Goal: Task Accomplishment & Management: Manage account settings

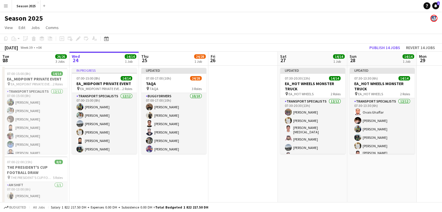
click at [172, 175] on app-date-cell "Updated 07:00-17:00 (10h) 24/28 TAQA pin TAQA 3 Roles BUGGY DRIVERS [DATE] 07:0…" at bounding box center [173, 197] width 69 height 262
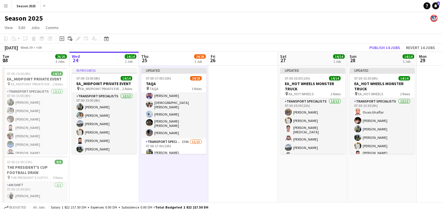
scroll to position [64, 0]
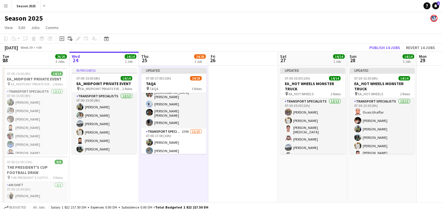
drag, startPoint x: 236, startPoint y: 129, endPoint x: 229, endPoint y: 130, distance: 7.0
click at [236, 130] on app-date-cell at bounding box center [242, 197] width 69 height 262
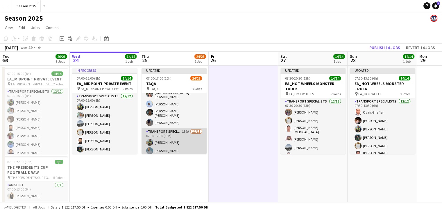
scroll to position [0, 0]
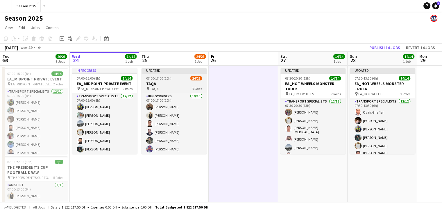
click at [170, 84] on h3 "TAQA" at bounding box center [174, 83] width 65 height 5
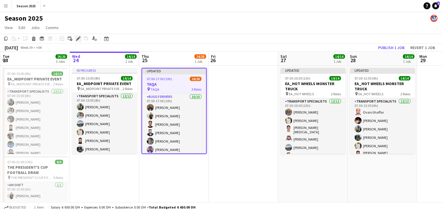
click at [78, 39] on icon at bounding box center [77, 38] width 3 height 3
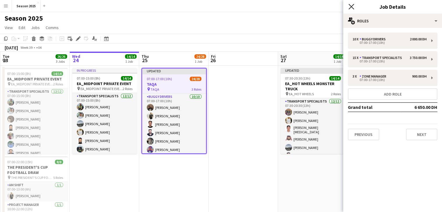
click at [349, 5] on icon at bounding box center [352, 7] width 6 height 6
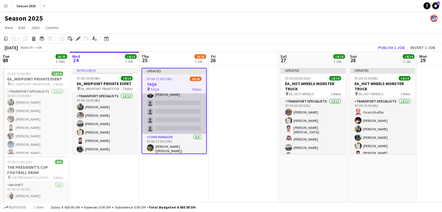
scroll to position [204, 0]
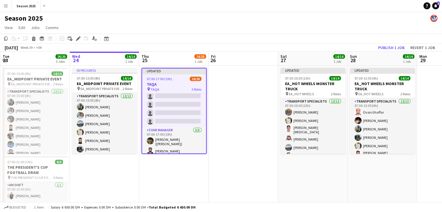
click at [214, 112] on app-date-cell at bounding box center [243, 197] width 69 height 262
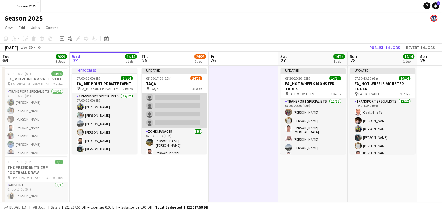
click at [191, 112] on app-card-role "Transport Specialists 159A [DATE] 07:00-17:00 (10h) [PERSON_NAME] [PERSON_NAME]…" at bounding box center [174, 60] width 65 height 138
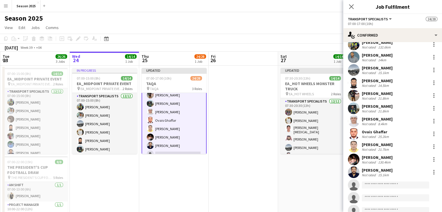
scroll to position [29, 0]
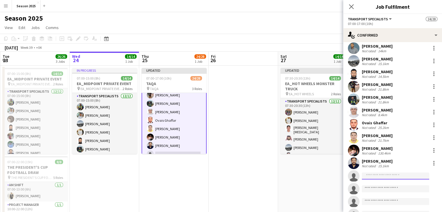
drag, startPoint x: 389, startPoint y: 174, endPoint x: 388, endPoint y: 163, distance: 10.6
click at [389, 173] on input at bounding box center [395, 176] width 67 height 7
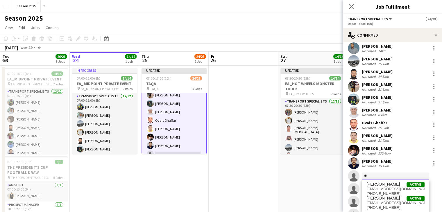
type input "*"
type input "**********"
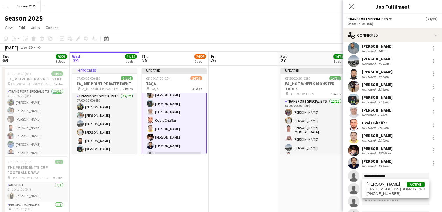
click at [401, 188] on span "[EMAIL_ADDRESS][DOMAIN_NAME]" at bounding box center [396, 189] width 58 height 5
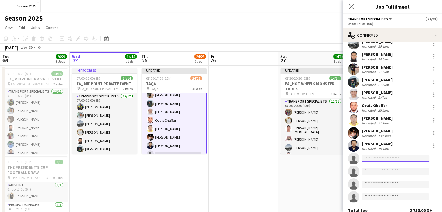
scroll to position [54, 0]
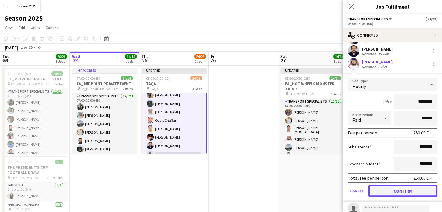
click at [409, 188] on button "Confirm" at bounding box center [403, 191] width 69 height 12
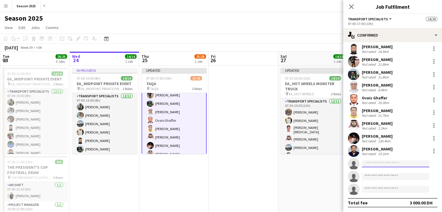
click at [401, 165] on input at bounding box center [395, 163] width 67 height 7
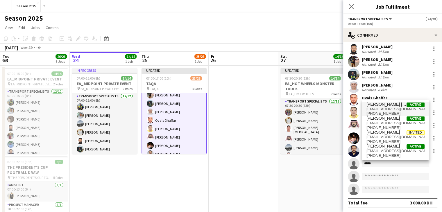
type input "*****"
click at [391, 110] on span "[EMAIL_ADDRESS][DOMAIN_NAME]" at bounding box center [396, 109] width 58 height 5
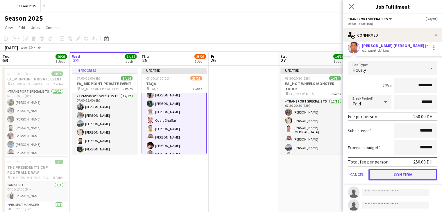
click at [407, 176] on button "Confirm" at bounding box center [403, 175] width 69 height 12
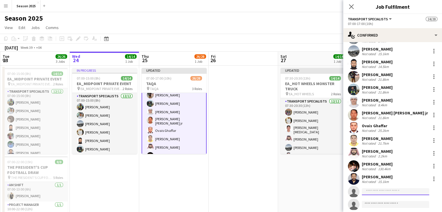
click at [393, 194] on input at bounding box center [395, 191] width 67 height 7
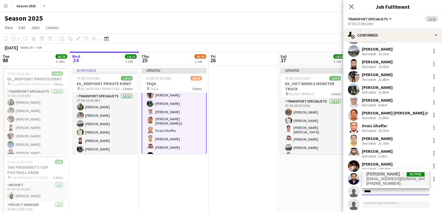
type input "*****"
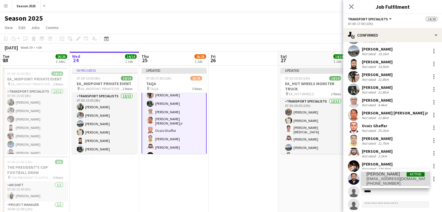
click at [379, 178] on span "[EMAIL_ADDRESS][DOMAIN_NAME]" at bounding box center [396, 179] width 58 height 5
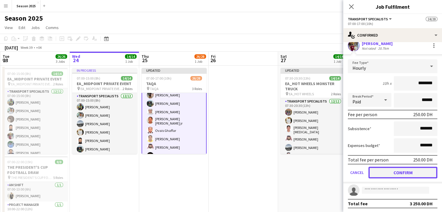
click at [408, 172] on button "Confirm" at bounding box center [403, 173] width 69 height 12
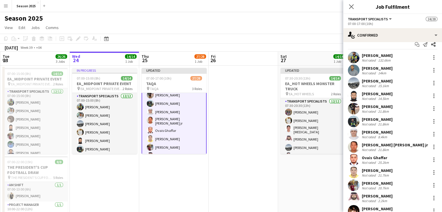
scroll to position [0, 0]
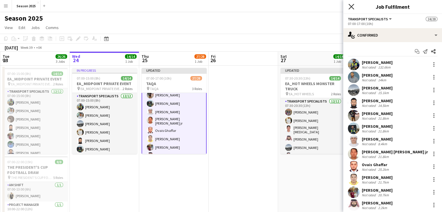
click at [353, 8] on icon at bounding box center [352, 7] width 6 height 6
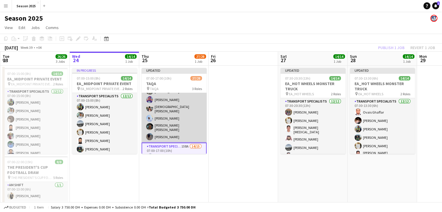
scroll to position [58, 0]
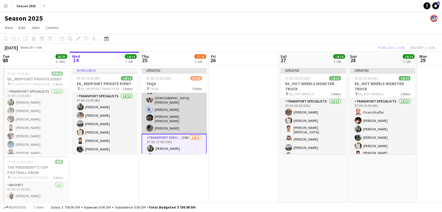
click at [185, 115] on app-card-role "BUGGY DRIVERS [DATE] 07:00-17:00 (10h) [PERSON_NAME] [PERSON_NAME] [PERSON_NAME…" at bounding box center [174, 84] width 65 height 99
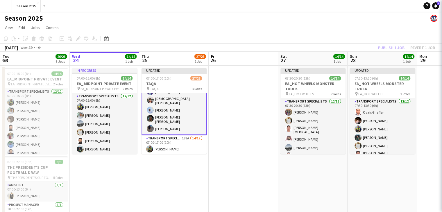
scroll to position [58, 0]
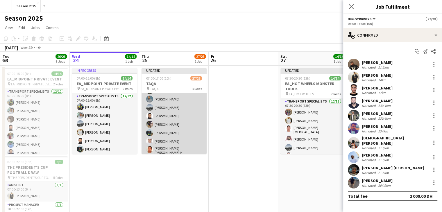
click at [170, 133] on app-card-role "Transport Specialists 158A 14/15 07:00-17:00 (10h) [PERSON_NAME] [PERSON_NAME] …" at bounding box center [174, 147] width 65 height 140
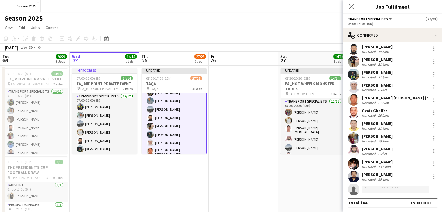
scroll to position [0, 0]
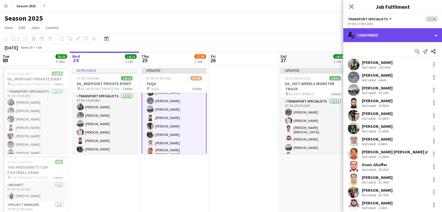
click at [384, 34] on div "single-neutral-actions-check-2 Confirmed" at bounding box center [392, 35] width 99 height 14
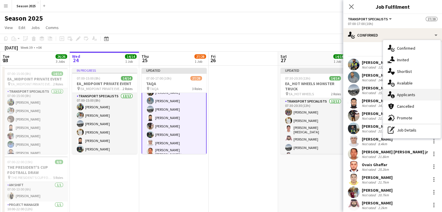
click at [414, 91] on div "single-neutral-actions-information Applicants" at bounding box center [412, 95] width 58 height 12
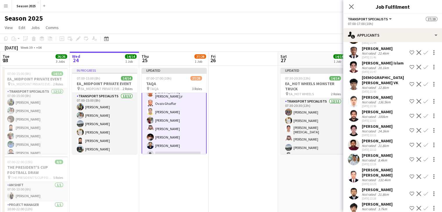
scroll to position [1570, 0]
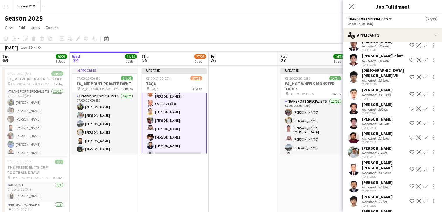
click at [424, 150] on app-icon "Confirm" at bounding box center [426, 152] width 5 height 5
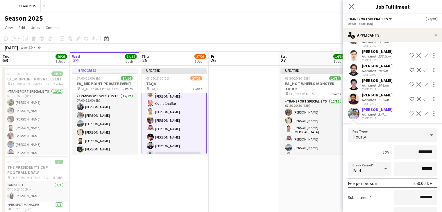
scroll to position [1628, 0]
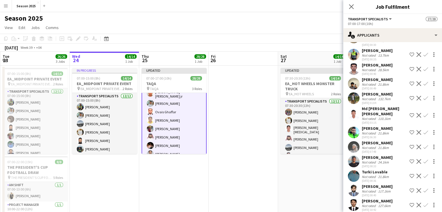
scroll to position [2184, 0]
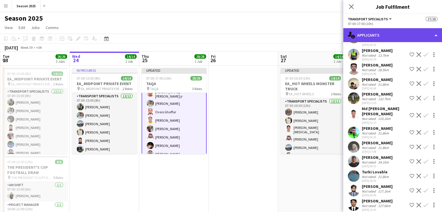
click at [396, 37] on div "single-neutral-actions-information Applicants" at bounding box center [392, 35] width 99 height 14
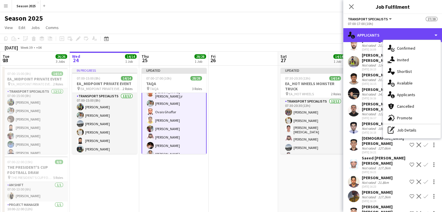
scroll to position [0, 0]
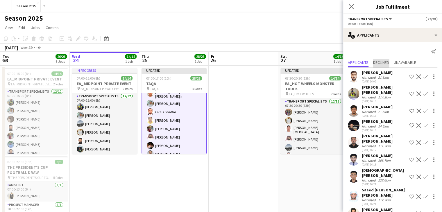
click at [380, 60] on span "Declined" at bounding box center [381, 62] width 16 height 4
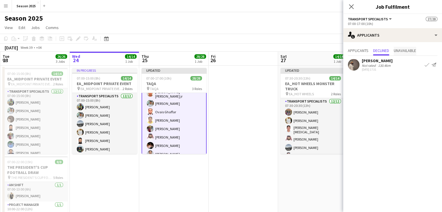
click at [407, 52] on span "Unavailable" at bounding box center [405, 51] width 22 height 4
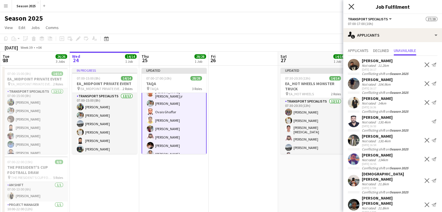
click at [352, 5] on icon "Close pop-in" at bounding box center [352, 7] width 6 height 6
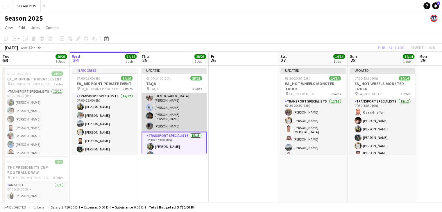
scroll to position [56, 0]
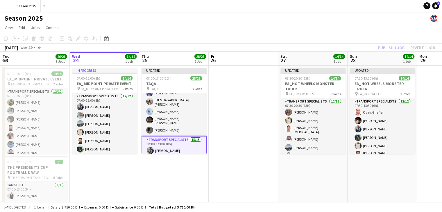
click at [238, 119] on app-date-cell at bounding box center [243, 197] width 69 height 262
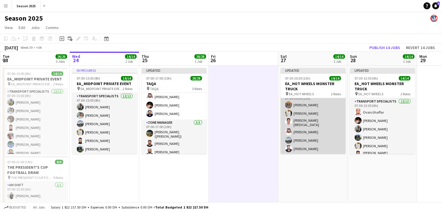
scroll to position [0, 0]
click at [322, 126] on app-card-role "Transport Specialists [DATE] 07:30-20:30 (13h) [PERSON_NAME] Baloshi [PERSON_NA…" at bounding box center [313, 155] width 65 height 114
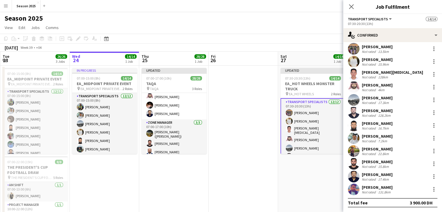
click at [325, 172] on app-date-cell "Updated 07:30-20:30 (13h) 14/14 EA_HOT WHEELS MONSTER TRUCK pin EA_HOT WHEELS 2…" at bounding box center [312, 197] width 69 height 262
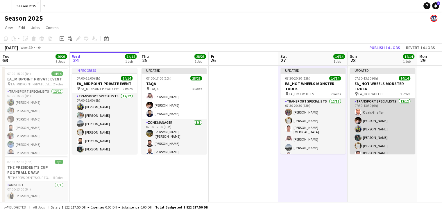
click at [379, 121] on app-card-role "Transport Specialists [DATE] 07:30-13:30 (6h) [PERSON_NAME] [PERSON_NAME] [PERS…" at bounding box center [382, 155] width 65 height 114
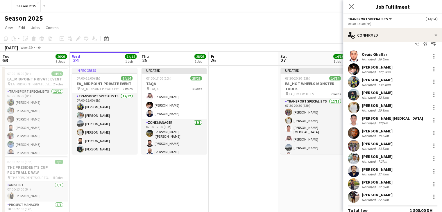
scroll to position [16, 0]
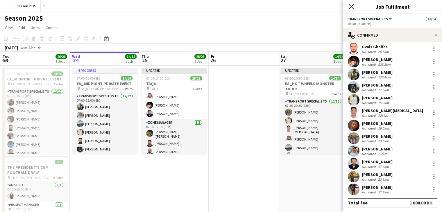
click at [353, 5] on icon at bounding box center [352, 7] width 6 height 6
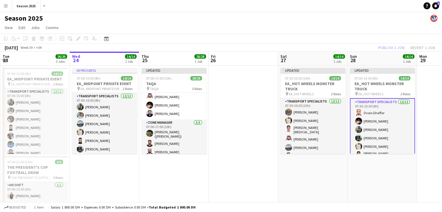
click at [248, 106] on app-date-cell at bounding box center [243, 197] width 69 height 262
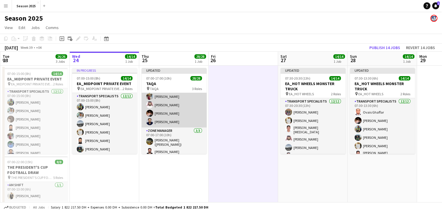
scroll to position [212, 0]
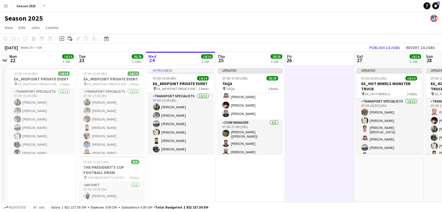
drag, startPoint x: 124, startPoint y: 176, endPoint x: 201, endPoint y: 172, distance: 76.3
click at [201, 172] on app-calendar-viewport "Sat 20 8/8 1 Job Sun 21 Mon 22 14/14 1 Job Tue 23 26/26 3 Jobs Wed 24 14/14 1 J…" at bounding box center [221, 190] width 442 height 276
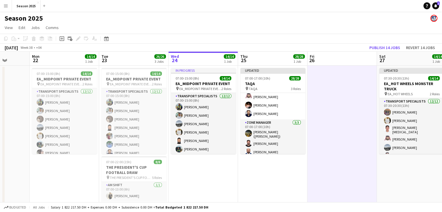
drag, startPoint x: 179, startPoint y: 181, endPoint x: 199, endPoint y: 176, distance: 21.4
click at [201, 176] on app-calendar-viewport "Fri 19 Sat 20 8/8 1 Job Sun 21 Mon 22 14/14 1 Job Tue 23 26/26 3 Jobs Wed 24 14…" at bounding box center [221, 190] width 442 height 276
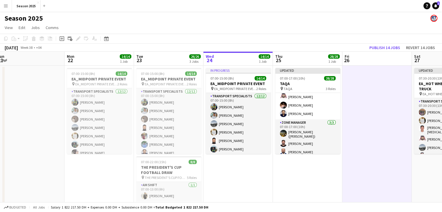
scroll to position [0, 143]
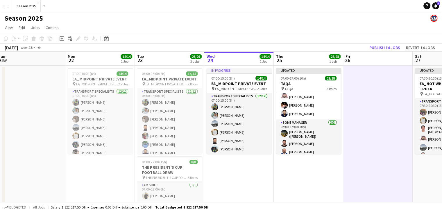
drag, startPoint x: 203, startPoint y: 173, endPoint x: 236, endPoint y: 172, distance: 33.2
click at [236, 172] on app-calendar-viewport "Fri 19 Sat 20 8/8 1 Job Sun 21 Mon 22 14/14 1 Job Tue 23 26/26 3 Jobs Wed 24 14…" at bounding box center [221, 190] width 442 height 276
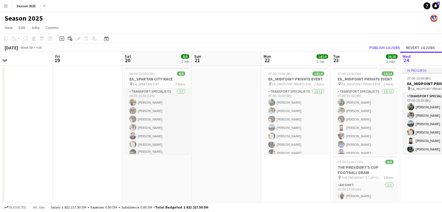
scroll to position [0, 167]
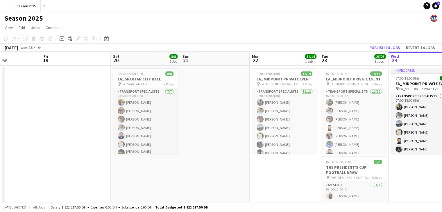
drag, startPoint x: 104, startPoint y: 115, endPoint x: 240, endPoint y: 126, distance: 137.1
click at [240, 126] on app-calendar-viewport "Tue 16 Wed 17 Thu 18 Fri 19 Sat 20 8/8 1 Job Sun 21 Mon 22 14/14 1 Job Tue 23 2…" at bounding box center [221, 190] width 442 height 276
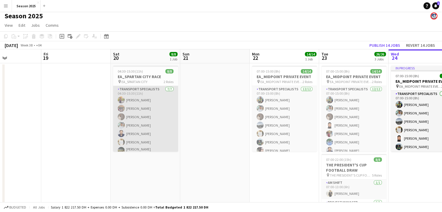
scroll to position [0, 0]
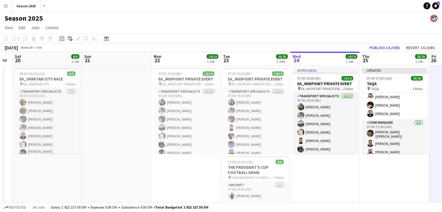
drag, startPoint x: 237, startPoint y: 169, endPoint x: 137, endPoint y: 145, distance: 103.3
click at [137, 146] on app-calendar-viewport "Tue 16 Wed 17 Thu 18 Fri 19 Sat 20 8/8 1 Job Sun 21 Mon 22 14/14 1 Job Tue 23 2…" at bounding box center [221, 190] width 442 height 276
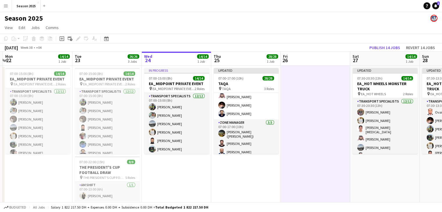
scroll to position [0, 206]
drag, startPoint x: 391, startPoint y: 181, endPoint x: 244, endPoint y: 180, distance: 147.1
click at [244, 180] on app-calendar-viewport "Fri 19 Sat 20 8/8 1 Job Sun 21 Mon 22 14/14 1 Job Tue 23 26/26 3 Jobs Wed 24 14…" at bounding box center [221, 190] width 442 height 276
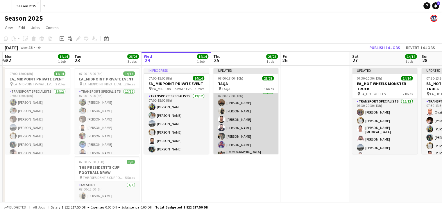
scroll to position [0, 0]
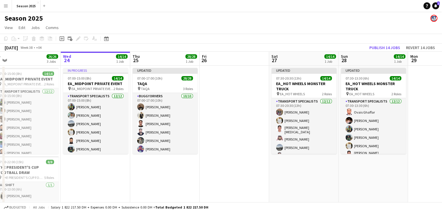
drag, startPoint x: 313, startPoint y: 101, endPoint x: 232, endPoint y: 90, distance: 82.4
click at [232, 91] on app-calendar-viewport "Sat 20 8/8 1 Job Sun 21 Mon 22 14/14 1 Job Tue 23 26/26 3 Jobs Wed 24 14/14 1 J…" at bounding box center [221, 190] width 442 height 276
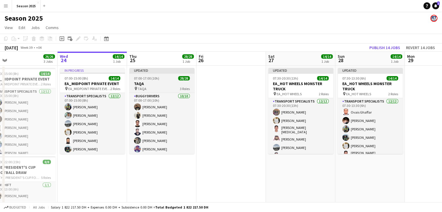
click at [164, 81] on app-job-card "Updated 07:00-17:00 (10h) 28/28 TAQA pin TAQA 3 Roles BUGGY DRIVERS [DATE] 07:0…" at bounding box center [161, 111] width 65 height 86
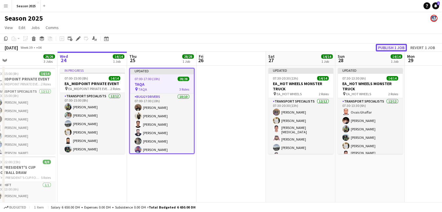
click at [382, 46] on button "Publish 1 job" at bounding box center [391, 48] width 31 height 8
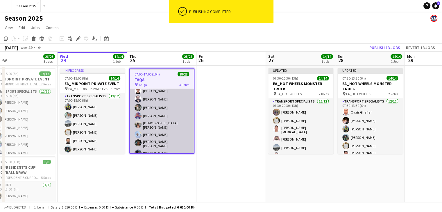
scroll to position [58, 0]
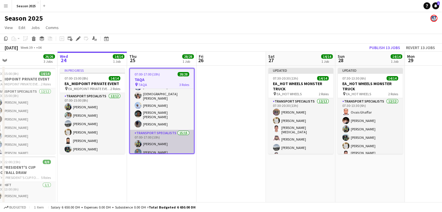
drag, startPoint x: 152, startPoint y: 145, endPoint x: 156, endPoint y: 140, distance: 5.9
click at [152, 145] on app-card-role "Transport Specialists 15/15 07:00-17:00 (10h) [PERSON_NAME] [PERSON_NAME] [PERS…" at bounding box center [162, 200] width 64 height 140
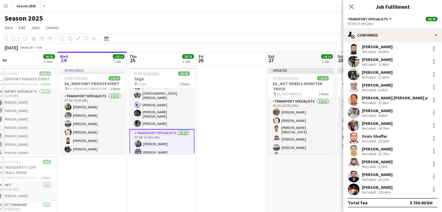
scroll to position [0, 0]
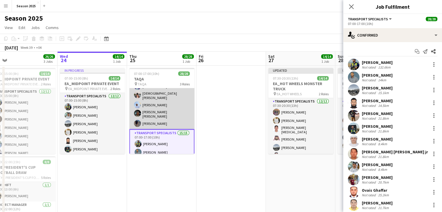
click at [174, 104] on app-card-role "BUGGY DRIVERS [DATE] 07:00-17:00 (10h) [PERSON_NAME] [PERSON_NAME] [PERSON_NAME…" at bounding box center [161, 79] width 65 height 99
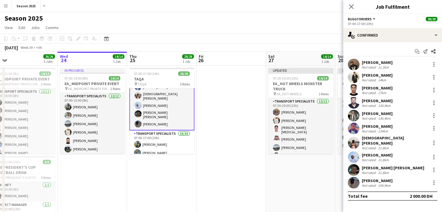
scroll to position [58, 0]
click at [349, 3] on app-icon "Close pop-in" at bounding box center [351, 7] width 8 height 8
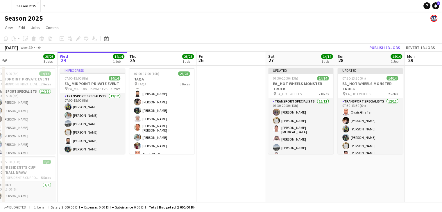
scroll to position [145, 0]
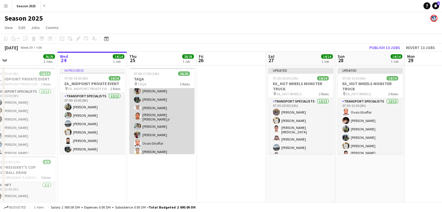
click at [170, 126] on app-card-role "Transport Specialists 15/15 07:00-17:00 (10h) [PERSON_NAME] [PERSON_NAME] [PERS…" at bounding box center [161, 113] width 65 height 140
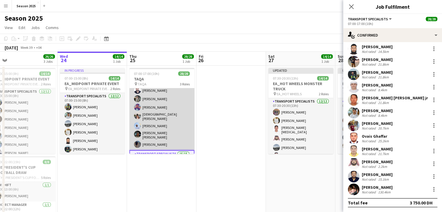
scroll to position [0, 0]
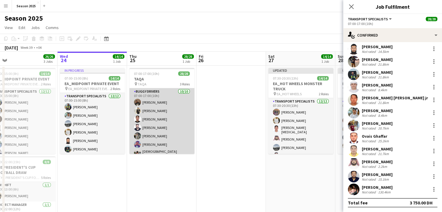
click at [166, 99] on app-card-role "BUGGY DRIVERS [DATE] 07:00-17:00 (10h) [PERSON_NAME] [PERSON_NAME] [PERSON_NAME…" at bounding box center [161, 137] width 65 height 99
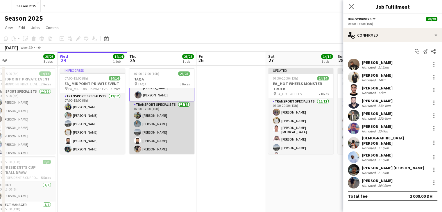
click at [166, 137] on app-card-role "Transport Specialists 15/15 07:00-17:00 (10h) [PERSON_NAME] [PERSON_NAME] [PERS…" at bounding box center [161, 171] width 65 height 140
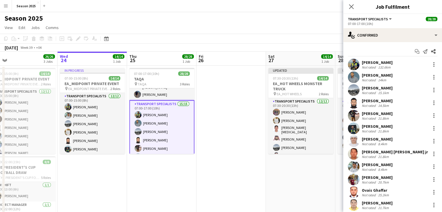
scroll to position [87, 0]
click at [431, 179] on div at bounding box center [434, 179] width 7 height 7
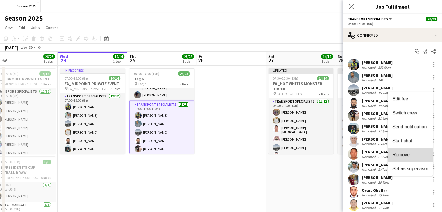
click at [413, 155] on span "Remove" at bounding box center [411, 154] width 36 height 5
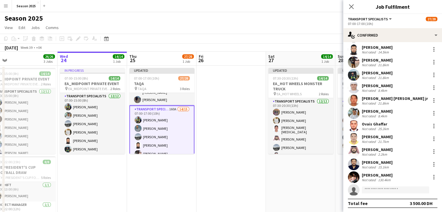
scroll to position [54, 0]
drag, startPoint x: 400, startPoint y: 191, endPoint x: 395, endPoint y: 190, distance: 4.7
click at [400, 191] on input at bounding box center [395, 189] width 67 height 7
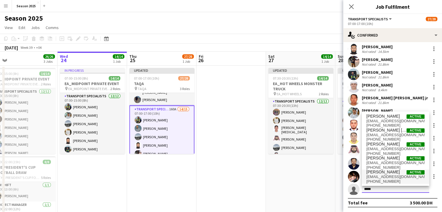
type input "*****"
click at [393, 173] on span "[PERSON_NAME] Active" at bounding box center [396, 172] width 58 height 5
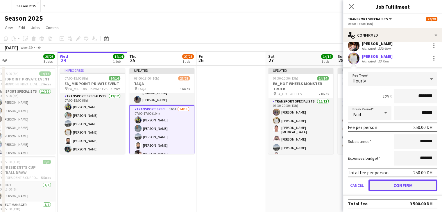
click at [406, 183] on button "Confirm" at bounding box center [403, 186] width 69 height 12
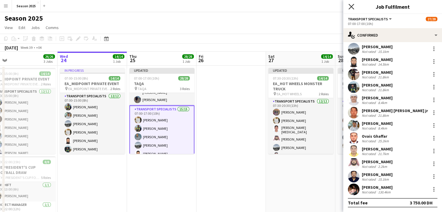
click at [353, 5] on icon at bounding box center [352, 7] width 6 height 6
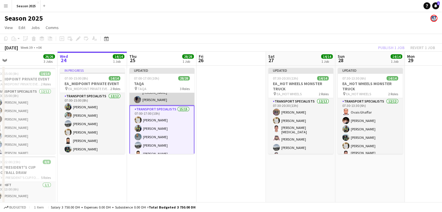
click at [182, 97] on app-card-role "BUGGY DRIVERS [DATE] 07:00-17:00 (10h) [PERSON_NAME] [PERSON_NAME] [PERSON_NAME…" at bounding box center [161, 55] width 65 height 99
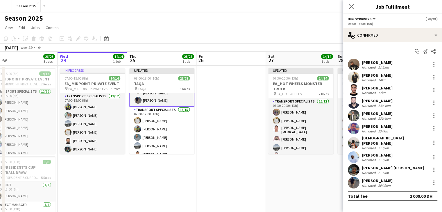
scroll to position [87, 0]
click at [435, 155] on div at bounding box center [434, 157] width 7 height 7
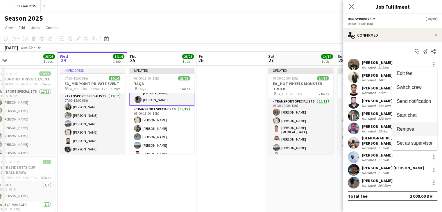
click at [425, 129] on span "Remove" at bounding box center [415, 129] width 36 height 5
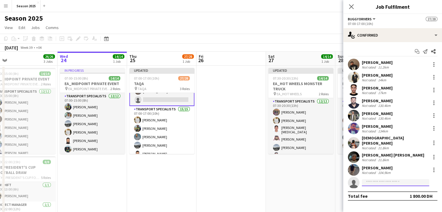
drag, startPoint x: 397, startPoint y: 179, endPoint x: 395, endPoint y: 176, distance: 3.6
click at [397, 179] on input at bounding box center [395, 182] width 67 height 7
type input "*****"
click at [251, 109] on app-date-cell at bounding box center [231, 197] width 69 height 262
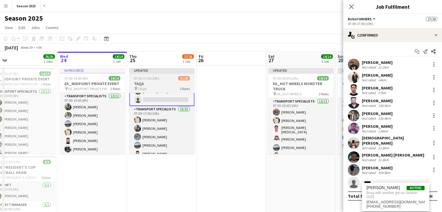
scroll to position [87, 0]
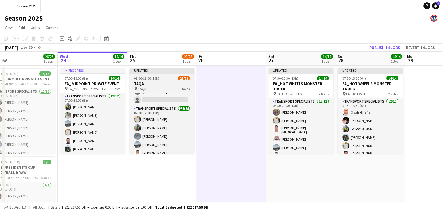
click at [167, 77] on div "07:00-17:00 (10h) 27/28" at bounding box center [161, 78] width 65 height 4
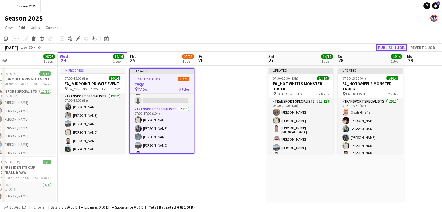
click at [395, 48] on button "Publish 1 job" at bounding box center [391, 48] width 31 height 8
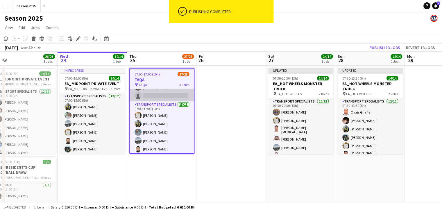
click at [167, 98] on app-card-role "[DEMOGRAPHIC_DATA] DRIVERS 141A [DATE] 07:00-17:00 (10h) [PERSON_NAME] [PERSON_…" at bounding box center [162, 51] width 64 height 99
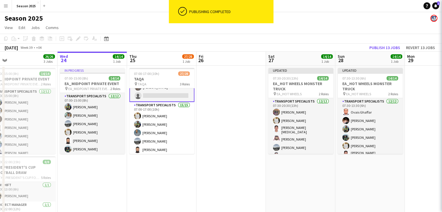
scroll to position [87, 0]
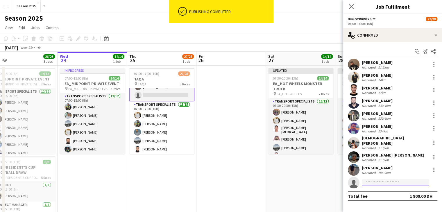
click at [378, 181] on input at bounding box center [395, 182] width 67 height 7
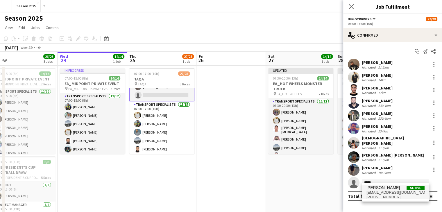
type input "*****"
click at [382, 189] on span "[PERSON_NAME]" at bounding box center [383, 188] width 33 height 5
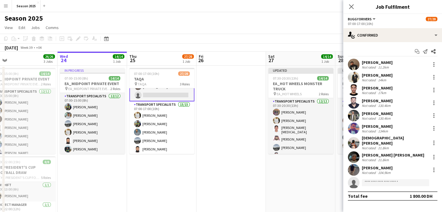
scroll to position [10, 0]
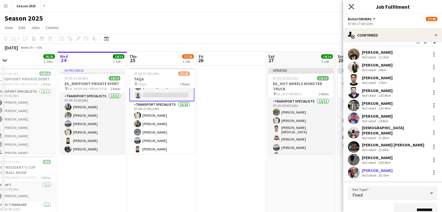
click at [352, 6] on icon "Close pop-in" at bounding box center [352, 7] width 6 height 6
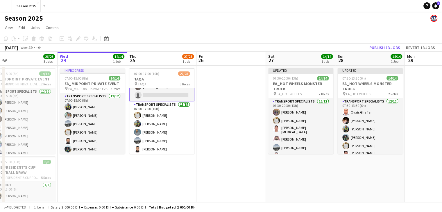
scroll to position [0, 0]
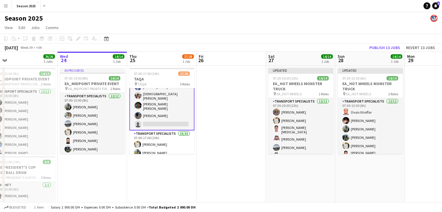
click at [219, 114] on app-date-cell at bounding box center [231, 197] width 69 height 262
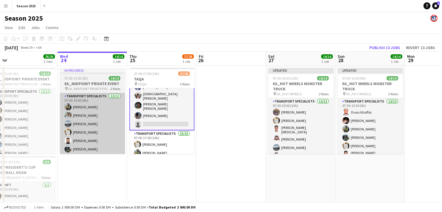
scroll to position [58, 0]
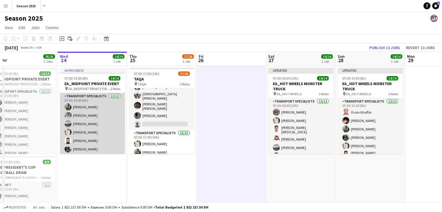
click at [110, 108] on app-card-role "Transport Specialists [DATE] 07:00-15:00 (8h) [PERSON_NAME] [PERSON_NAME] Albal…" at bounding box center [92, 149] width 65 height 113
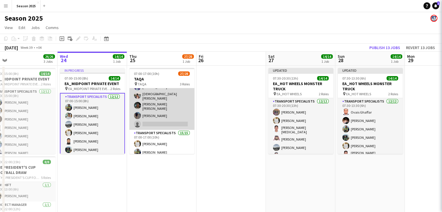
click at [149, 113] on app-card-role "[DEMOGRAPHIC_DATA] DRIVERS 141A [DATE] 07:00-17:00 (10h) [PERSON_NAME] [PERSON_…" at bounding box center [161, 80] width 65 height 99
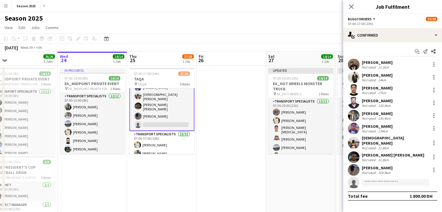
scroll to position [58, 0]
click at [391, 179] on input at bounding box center [395, 182] width 67 height 7
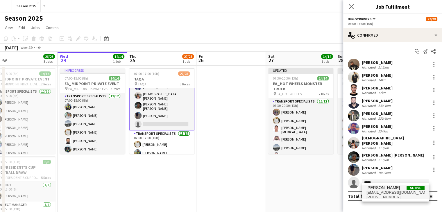
type input "*****"
click at [393, 195] on span "[EMAIL_ADDRESS][DOMAIN_NAME]" at bounding box center [396, 192] width 58 height 5
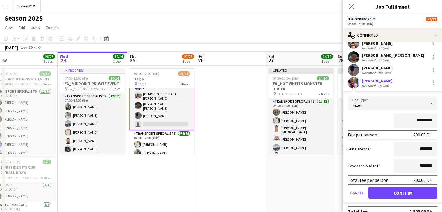
scroll to position [105, 0]
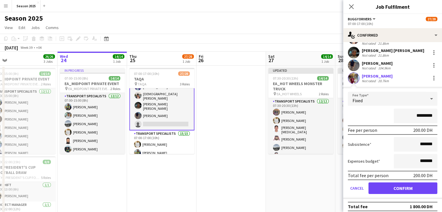
click at [378, 190] on form "Fee Type Fixed ********* Fee per person 200.00 DH Subsistence ******* Expenses …" at bounding box center [392, 145] width 99 height 107
click at [378, 187] on button "Confirm" at bounding box center [403, 189] width 69 height 12
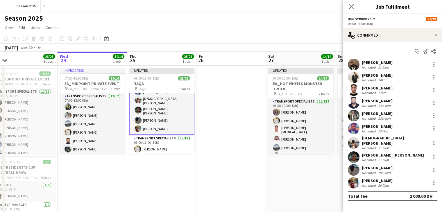
scroll to position [0, 0]
click at [350, 6] on icon "Close pop-in" at bounding box center [352, 7] width 6 height 6
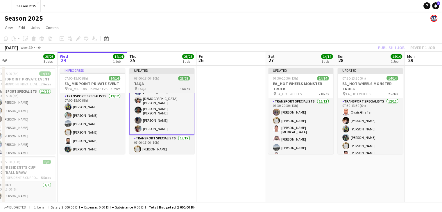
click at [161, 83] on h3 "TAQA" at bounding box center [161, 83] width 65 height 5
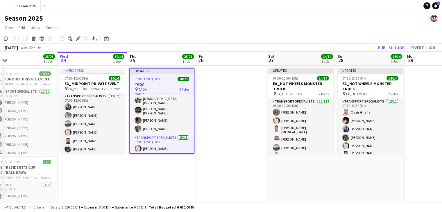
scroll to position [58, 0]
click at [396, 45] on button "Publish 1 job" at bounding box center [391, 48] width 31 height 8
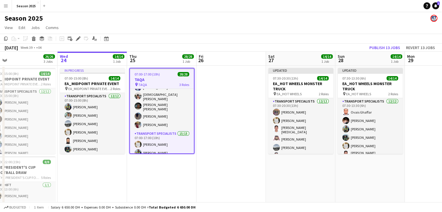
click at [171, 81] on h3 "TAQA" at bounding box center [162, 79] width 64 height 5
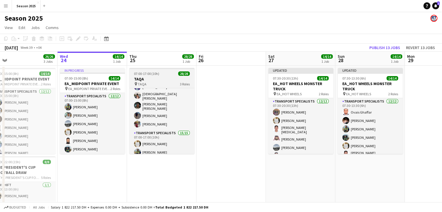
click at [170, 81] on h3 "TAQA" at bounding box center [161, 78] width 65 height 5
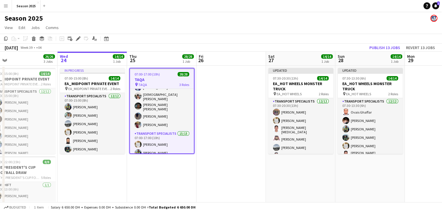
click at [212, 97] on app-date-cell at bounding box center [231, 197] width 69 height 262
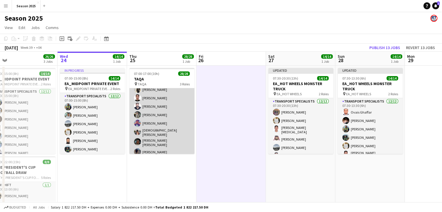
scroll to position [0, 0]
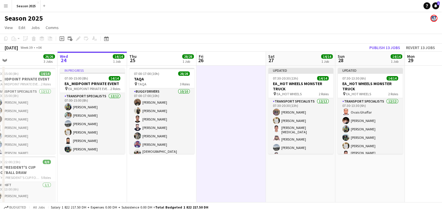
click at [221, 107] on app-date-cell at bounding box center [231, 197] width 69 height 262
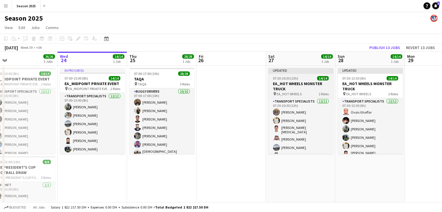
click at [293, 81] on h3 "EA_HOT WHEELS MONSTER TRUCK" at bounding box center [300, 86] width 65 height 10
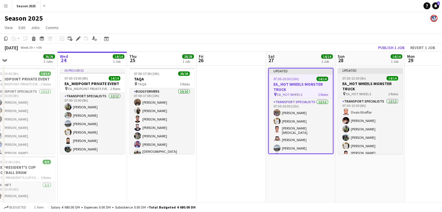
click at [358, 83] on h3 "EA_HOT WHEELS MONSTER TRUCK" at bounding box center [370, 86] width 65 height 10
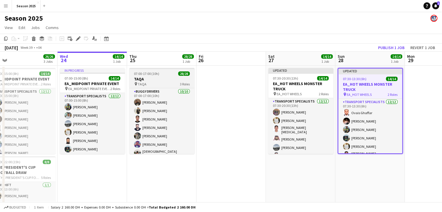
click at [166, 80] on h3 "TAQA" at bounding box center [161, 78] width 65 height 5
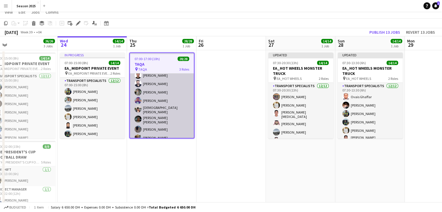
scroll to position [29, 0]
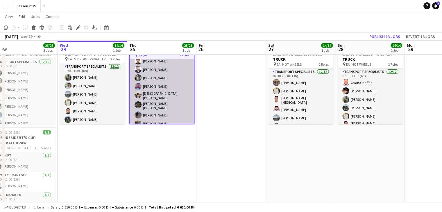
click at [167, 106] on app-card-role "BUGGY DRIVERS [DATE] 07:00-17:00 (10h) [PERSON_NAME] [PERSON_NAME] [PERSON_NAME…" at bounding box center [162, 79] width 64 height 99
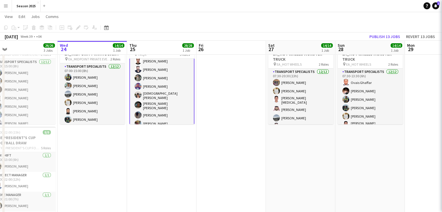
scroll to position [29, 0]
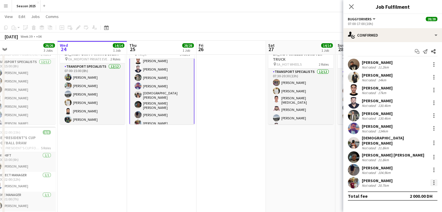
click at [431, 180] on div at bounding box center [434, 182] width 7 height 7
click at [408, 158] on button "Remove" at bounding box center [414, 155] width 45 height 14
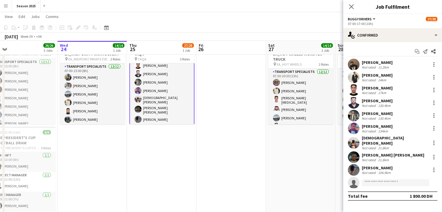
click at [214, 91] on app-date-cell at bounding box center [231, 167] width 69 height 262
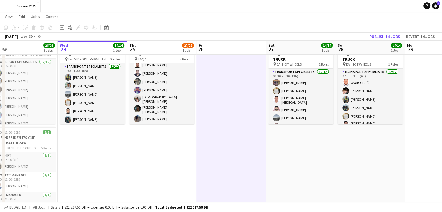
scroll to position [29, 0]
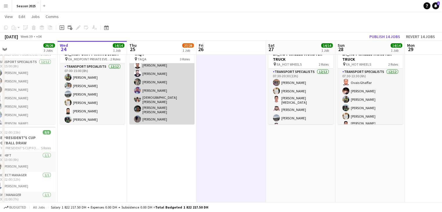
click at [164, 91] on app-card-role "[DEMOGRAPHIC_DATA] DRIVERS 141A [DATE] 07:00-17:00 (10h) [PERSON_NAME] [PERSON_…" at bounding box center [161, 83] width 65 height 99
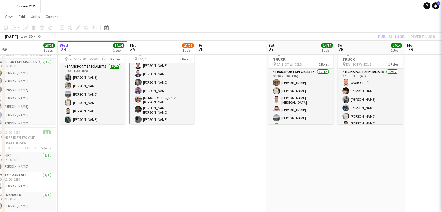
click at [163, 63] on app-card-role "[DEMOGRAPHIC_DATA] DRIVERS 141A [DATE] 07:00-17:00 (10h) [PERSON_NAME] [PERSON_…" at bounding box center [161, 84] width 65 height 100
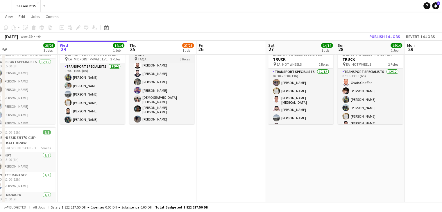
click at [164, 60] on div "pin TAQA 3 Roles" at bounding box center [161, 59] width 65 height 5
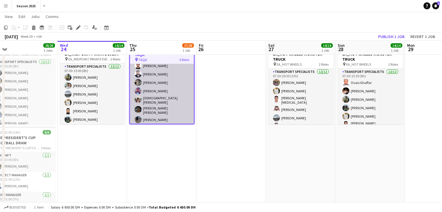
click at [156, 117] on app-card-role "[DEMOGRAPHIC_DATA] DRIVERS 141A [DATE] 07:00-17:00 (10h) [PERSON_NAME] [PERSON_…" at bounding box center [162, 84] width 64 height 99
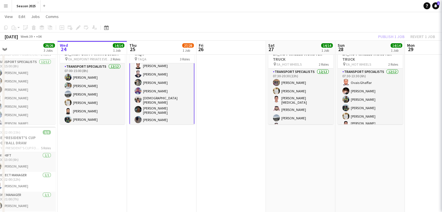
scroll to position [29, 0]
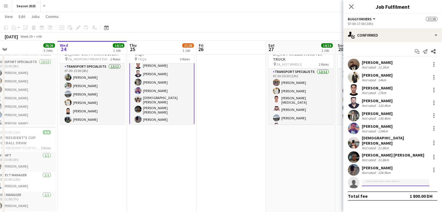
click at [388, 179] on input at bounding box center [395, 182] width 67 height 7
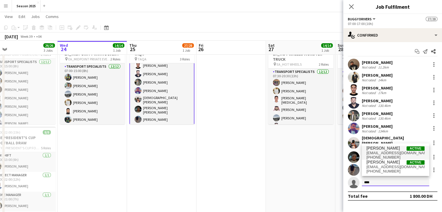
type input "****"
click at [387, 153] on span "[EMAIL_ADDRESS][DOMAIN_NAME]" at bounding box center [396, 153] width 58 height 5
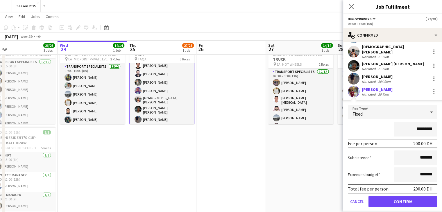
scroll to position [105, 0]
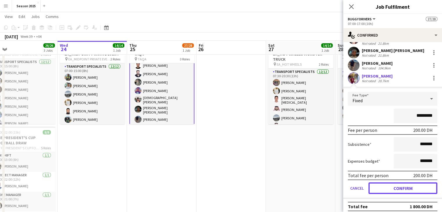
click at [405, 184] on button "Confirm" at bounding box center [403, 189] width 69 height 12
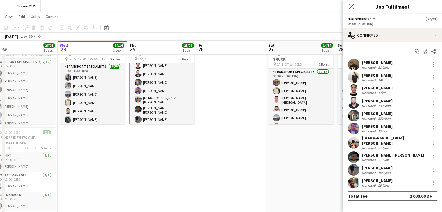
scroll to position [0, 0]
click at [237, 68] on app-date-cell at bounding box center [231, 167] width 69 height 262
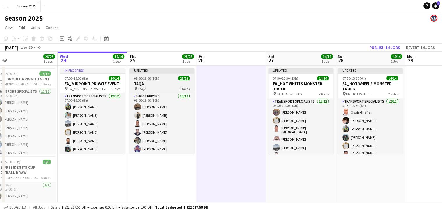
drag, startPoint x: 169, startPoint y: 81, endPoint x: 168, endPoint y: 76, distance: 5.3
click at [168, 81] on h3 "TAQA" at bounding box center [161, 83] width 65 height 5
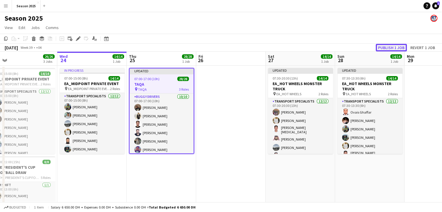
click at [384, 48] on button "Publish 1 job" at bounding box center [391, 48] width 31 height 8
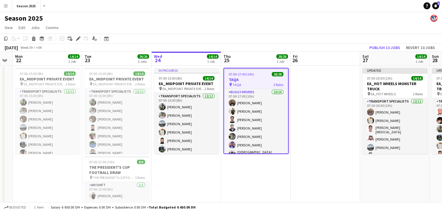
scroll to position [0, 185]
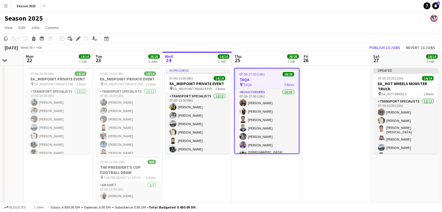
drag, startPoint x: 101, startPoint y: 165, endPoint x: 206, endPoint y: 160, distance: 105.4
click at [206, 160] on app-calendar-viewport "Fri 19 Sat 20 8/8 1 Job Sun 21 Mon 22 14/14 1 Job Tue 23 26/26 3 Jobs Wed 24 14…" at bounding box center [221, 190] width 442 height 276
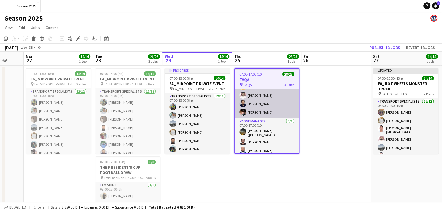
scroll to position [212, 0]
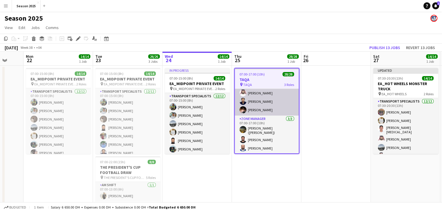
click at [268, 97] on app-card-role "Transport Specialists 15/15 07:00-17:00 (10h) [PERSON_NAME] [PERSON_NAME] [PERS…" at bounding box center [267, 46] width 64 height 140
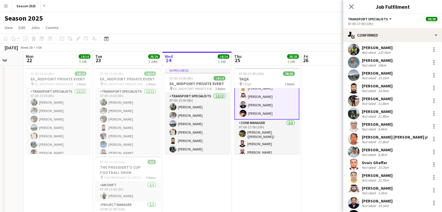
scroll to position [54, 0]
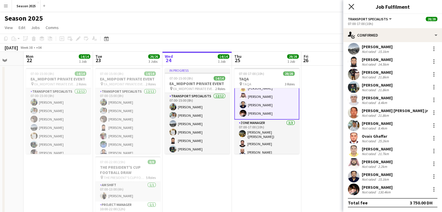
click at [350, 8] on icon at bounding box center [352, 7] width 6 height 6
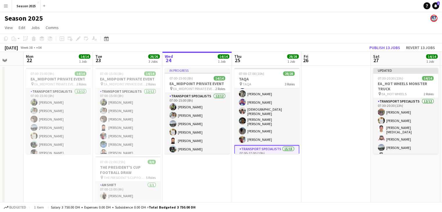
scroll to position [5, 0]
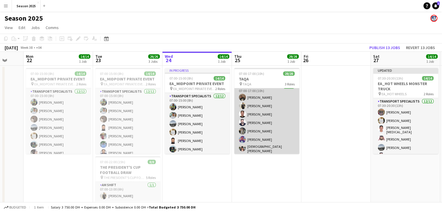
click at [270, 112] on app-card-role "BUGGY DRIVERS [DATE] 07:00-17:00 (10h) [PERSON_NAME] [PERSON_NAME] [PERSON_NAME…" at bounding box center [266, 132] width 65 height 99
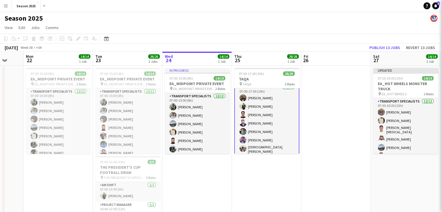
scroll to position [6, 0]
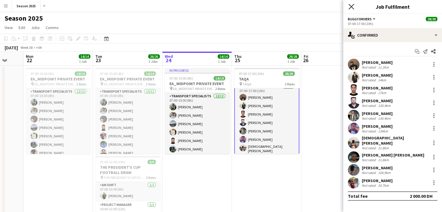
click at [353, 5] on icon at bounding box center [352, 7] width 6 height 6
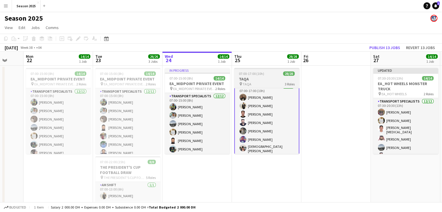
click at [269, 80] on h3 "TAQA" at bounding box center [266, 78] width 65 height 5
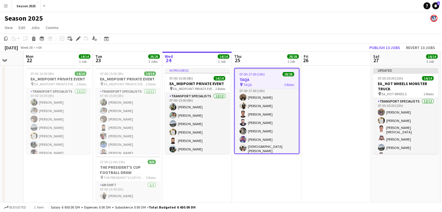
scroll to position [5, 0]
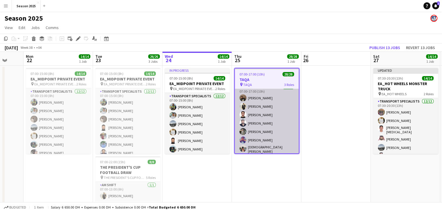
click at [265, 112] on app-card-role "BUGGY DRIVERS [DATE] 07:00-17:00 (10h) [PERSON_NAME] [PERSON_NAME] [PERSON_NAME…" at bounding box center [267, 133] width 64 height 99
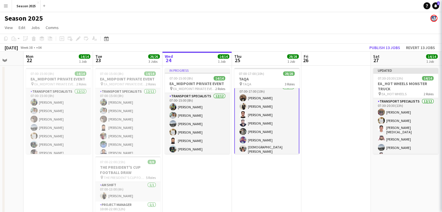
scroll to position [6, 0]
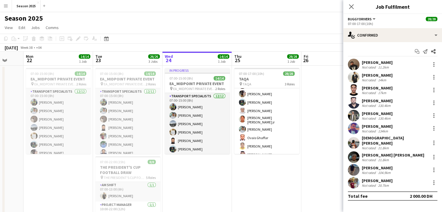
click at [267, 129] on app-card-role "Transport Specialists 15/15 07:00-17:00 (10h) [PERSON_NAME] [PERSON_NAME] [PERS…" at bounding box center [266, 108] width 65 height 140
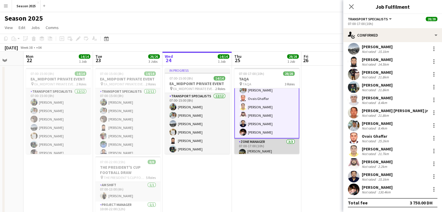
scroll to position [208, 0]
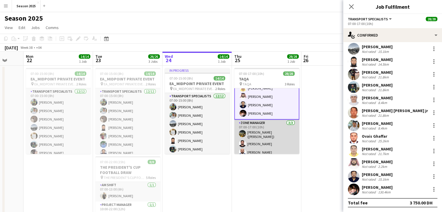
click at [273, 135] on app-card-role "Zone Manager [DATE] 07:00-17:00 (10h) [PERSON_NAME] ([PERSON_NAME]) Abdullah [P…" at bounding box center [266, 139] width 65 height 38
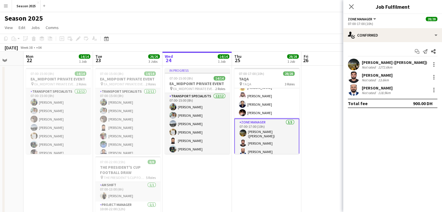
scroll to position [208, 0]
click at [352, 6] on icon at bounding box center [352, 7] width 6 height 6
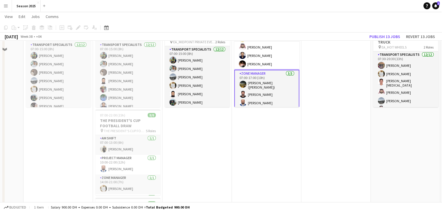
scroll to position [29, 0]
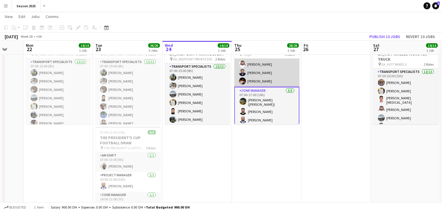
drag, startPoint x: 265, startPoint y: 76, endPoint x: 276, endPoint y: 70, distance: 12.6
click at [264, 76] on app-card-role "Transport Specialists 15/15 07:00-17:00 (10h) [PERSON_NAME] [PERSON_NAME] [PERS…" at bounding box center [266, 17] width 65 height 140
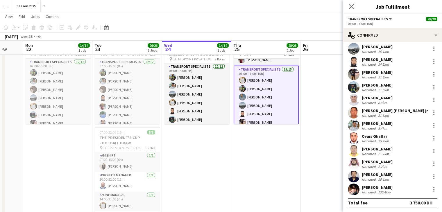
scroll to position [5, 0]
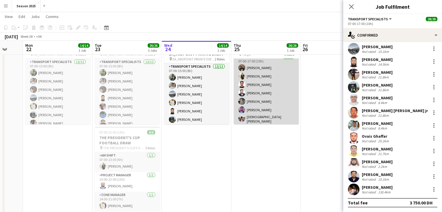
click at [271, 89] on app-card-role "BUGGY DRIVERS [DATE] 07:00-17:00 (10h) [PERSON_NAME] [PERSON_NAME] [PERSON_NAME…" at bounding box center [266, 103] width 65 height 99
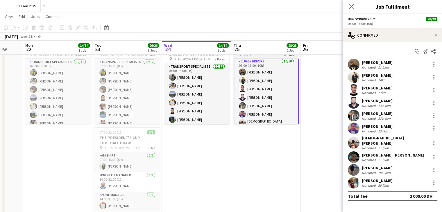
scroll to position [0, 0]
click at [324, 65] on app-date-cell at bounding box center [335, 167] width 69 height 262
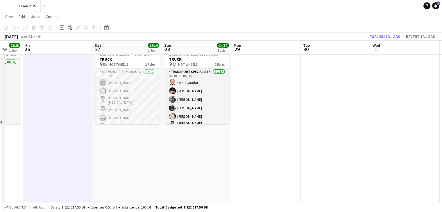
scroll to position [0, 187]
drag, startPoint x: 356, startPoint y: 146, endPoint x: 77, endPoint y: 133, distance: 279.4
click at [77, 133] on app-calendar-viewport "Tue 23 26/26 3 Jobs Wed 24 14/14 1 Job Thu 25 28/28 1 Job Fri 26 Sat 27 14/14 1…" at bounding box center [221, 146] width 442 height 304
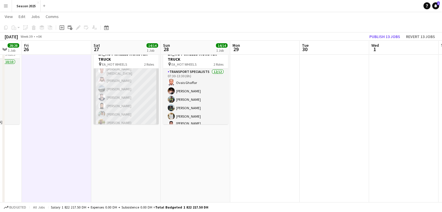
scroll to position [0, 0]
